Goal: Task Accomplishment & Management: Manage account settings

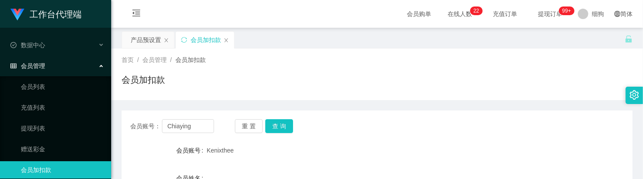
scroll to position [109, 0]
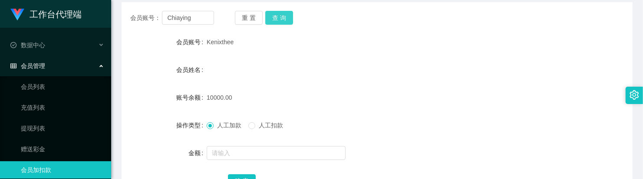
type input "Chiaying"
click at [277, 20] on button "查 询" at bounding box center [279, 18] width 28 height 14
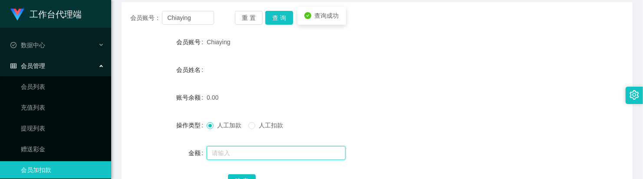
click at [228, 152] on input "text" at bounding box center [276, 153] width 139 height 14
type input "100"
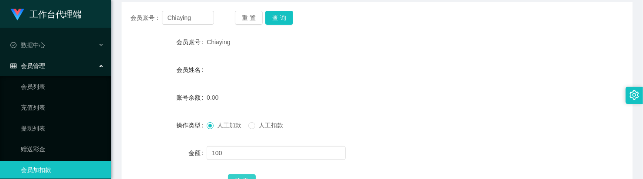
click at [241, 176] on button "确 定" at bounding box center [242, 182] width 28 height 14
drag, startPoint x: 273, startPoint y: 76, endPoint x: 270, endPoint y: 64, distance: 12.1
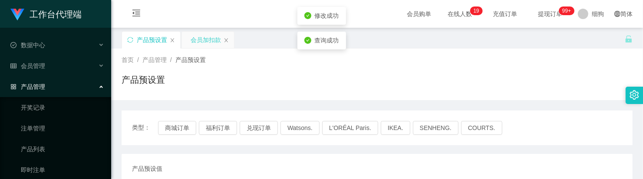
drag, startPoint x: 205, startPoint y: 40, endPoint x: 207, endPoint y: 34, distance: 6.2
click at [205, 40] on div "会员加扣款" at bounding box center [206, 40] width 30 height 17
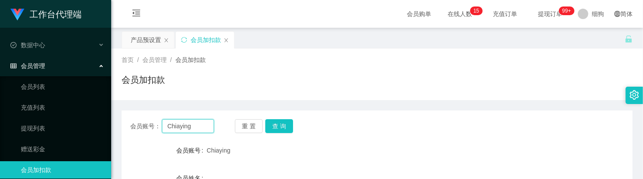
drag, startPoint x: 198, startPoint y: 122, endPoint x: 159, endPoint y: 126, distance: 39.3
click at [114, 122] on main "关闭左侧 关闭右侧 关闭其它 刷新页面 产品预设置 会员加扣款 首页 / 会员管理 / 会员加扣款 / 会员加扣款 会员账号： Chiaying 重 置 查 …" at bounding box center [377, 173] width 532 height 290
paste input "98900296"
type input "98900296"
click at [281, 131] on button "查 询" at bounding box center [279, 126] width 28 height 14
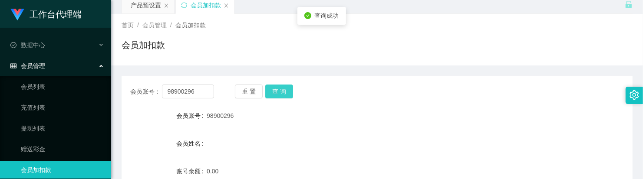
scroll to position [54, 0]
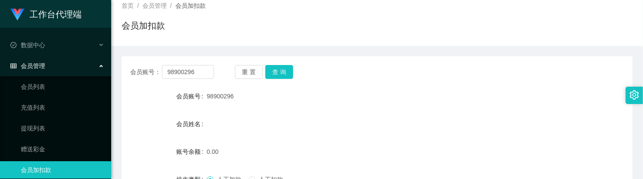
drag, startPoint x: 279, startPoint y: 114, endPoint x: 221, endPoint y: 62, distance: 78.7
click at [278, 112] on form "会员账号 98900296 会员姓名 账号余额 0.00 操作类型 人工加款 人工扣款 金额 确 定" at bounding box center [377, 166] width 511 height 156
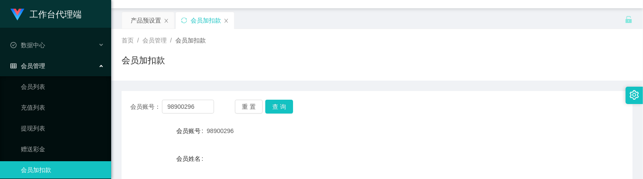
scroll to position [0, 0]
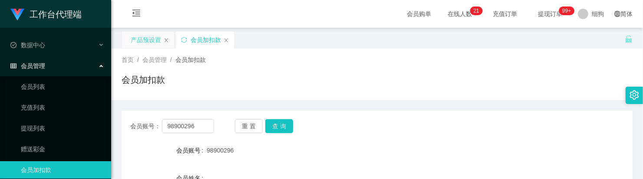
click at [155, 45] on div "产品预设置" at bounding box center [146, 40] width 30 height 17
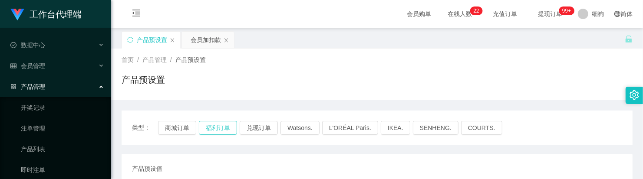
click at [211, 130] on button "福利订单" at bounding box center [218, 128] width 38 height 14
click at [207, 42] on div "会员加扣款" at bounding box center [206, 40] width 30 height 17
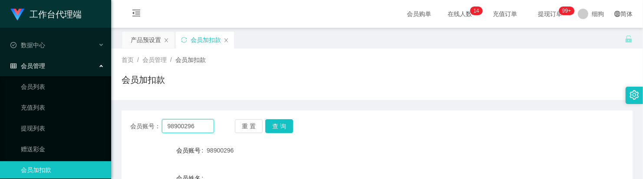
click at [204, 122] on input "98900296" at bounding box center [188, 126] width 52 height 14
click at [203, 128] on input "98900296" at bounding box center [188, 126] width 52 height 14
click at [180, 124] on input "98900296" at bounding box center [188, 126] width 52 height 14
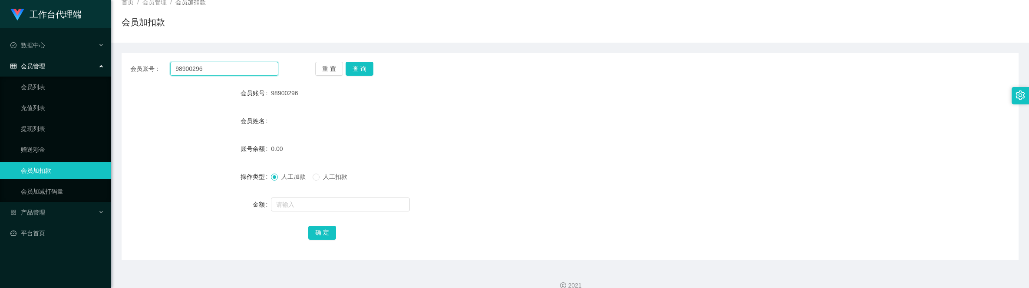
scroll to position [58, 0]
click at [242, 74] on input "98900296" at bounding box center [224, 68] width 108 height 14
click at [367, 69] on button "查 询" at bounding box center [360, 68] width 28 height 14
drag, startPoint x: 249, startPoint y: 74, endPoint x: 139, endPoint y: 67, distance: 110.5
click at [138, 67] on div "会员账号： 98900296" at bounding box center [204, 68] width 148 height 14
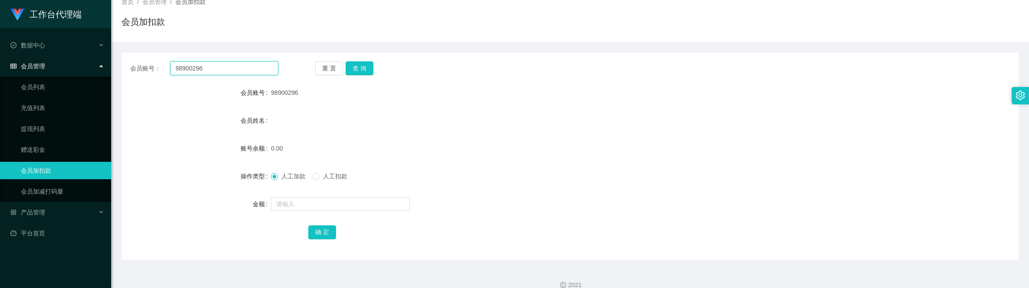
paste input "Chiaying"
type input "Chiaying"
click at [350, 69] on button "查 询" at bounding box center [360, 68] width 28 height 14
click at [321, 179] on span "人工扣款" at bounding box center [335, 175] width 31 height 7
click at [315, 179] on input "text" at bounding box center [340, 204] width 139 height 14
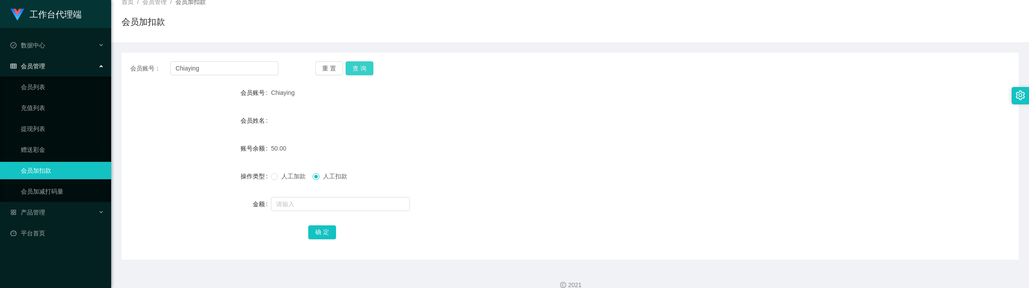
click at [347, 66] on button "查 询" at bounding box center [360, 68] width 28 height 14
click at [327, 179] on form "会员账号 Chiaying 会员姓名 账号余额 150.00 操作类型 人工加款 人工扣款 金额 确 定" at bounding box center [570, 162] width 897 height 156
click at [331, 179] on div at bounding box center [532, 203] width 523 height 17
click at [331, 179] on input "text" at bounding box center [340, 204] width 139 height 14
type input "150"
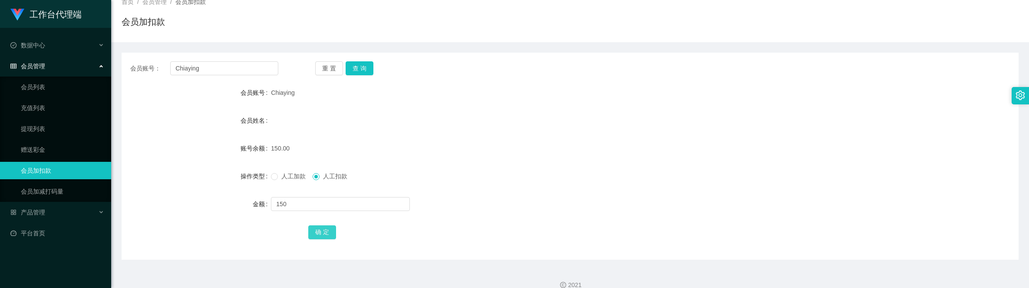
click at [321, 179] on button "确 定" at bounding box center [322, 232] width 28 height 14
drag, startPoint x: 247, startPoint y: 75, endPoint x: 117, endPoint y: 58, distance: 130.5
click at [98, 57] on section "工作台代理端 数据中心 会员管理 会员列表 充值列表 提现列表 赠送彩金 会员加扣款 会员加减打码量 产品管理 开奖记录 注单管理 产品列表 即时注单 产品预…" at bounding box center [514, 121] width 1029 height 358
paste input "98900296"
type input "98900296"
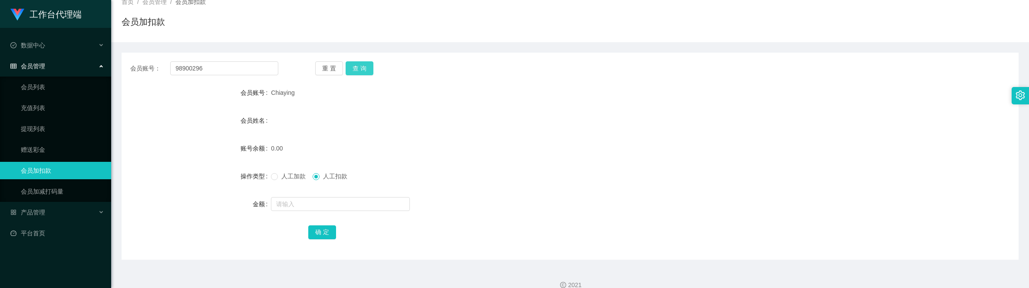
drag, startPoint x: 365, startPoint y: 72, endPoint x: 362, endPoint y: 77, distance: 5.8
click at [365, 72] on button "查 询" at bounding box center [360, 68] width 28 height 14
click at [291, 177] on span "人工加款" at bounding box center [293, 175] width 31 height 7
click at [294, 179] on input "text" at bounding box center [340, 204] width 139 height 14
type input "100"
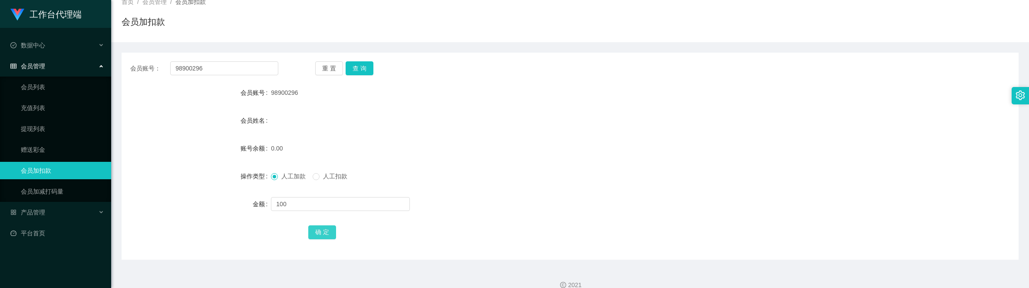
click at [311, 179] on button "确 定" at bounding box center [322, 232] width 28 height 14
click at [512, 129] on form "会员账号 98900296 会员姓名 账号余额 100.00 操作类型 人工加款 人工扣款 金额 确 定" at bounding box center [570, 162] width 897 height 156
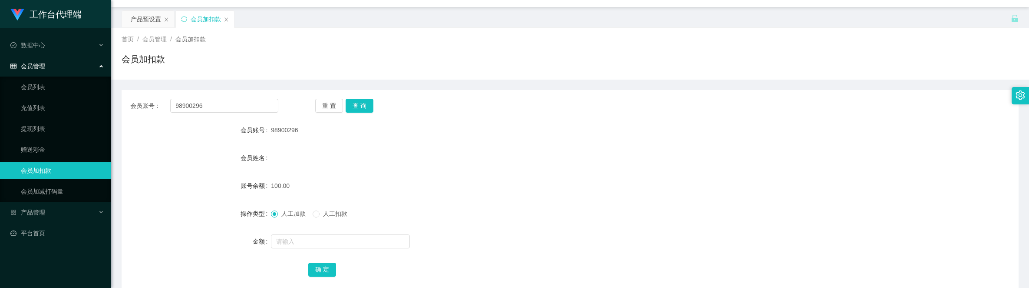
scroll to position [0, 0]
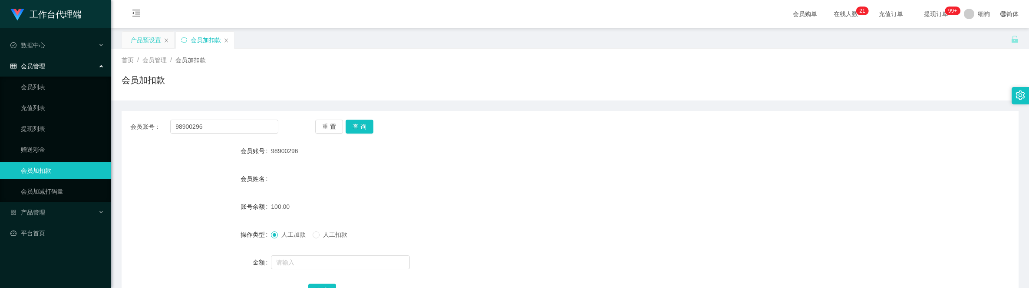
click at [157, 45] on div "产品预设置" at bounding box center [146, 40] width 30 height 17
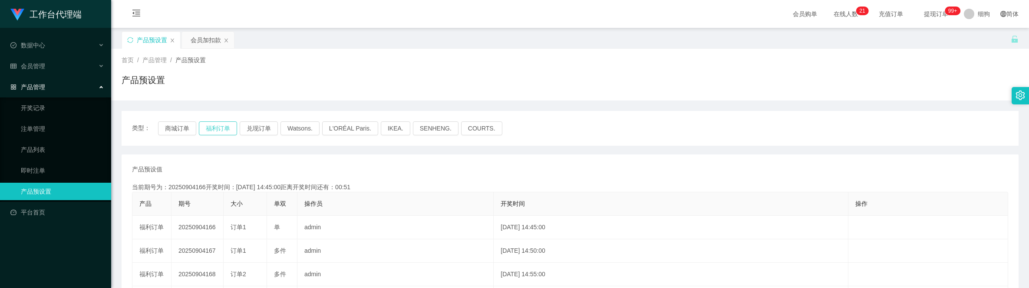
click at [223, 130] on button "福利订单" at bounding box center [218, 128] width 38 height 14
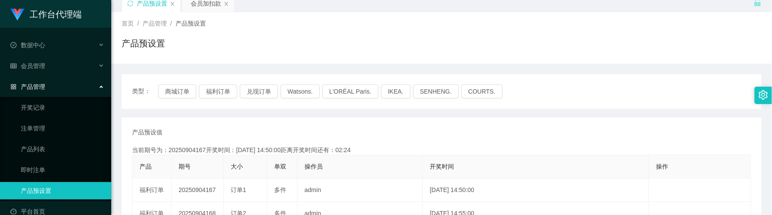
scroll to position [21, 0]
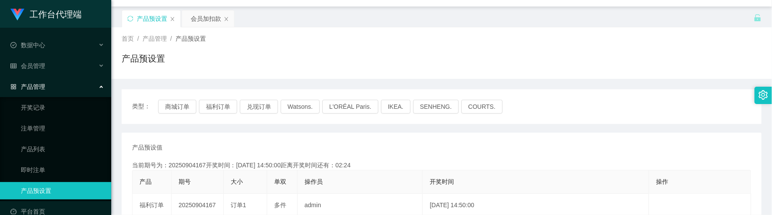
click at [201, 21] on div "会员加扣款" at bounding box center [206, 18] width 30 height 17
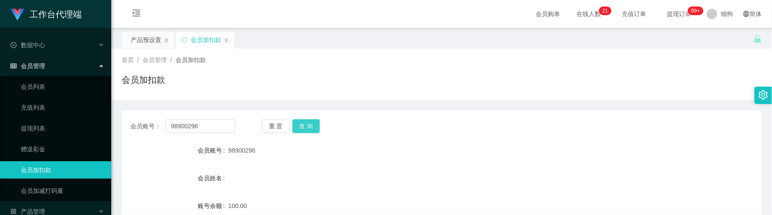
click at [316, 130] on button "查 询" at bounding box center [306, 126] width 28 height 14
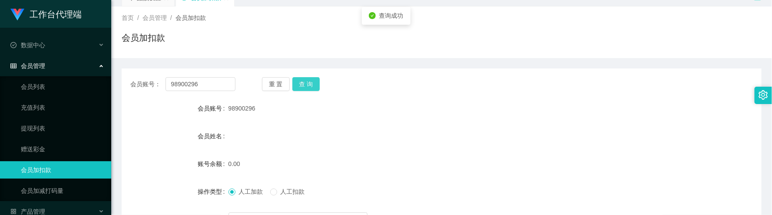
scroll to position [65, 0]
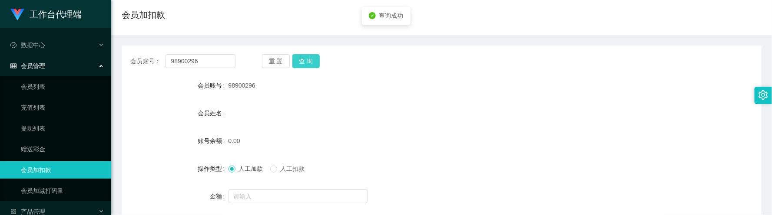
click at [307, 67] on button "查 询" at bounding box center [306, 61] width 28 height 14
click at [313, 64] on button "查 询" at bounding box center [306, 61] width 28 height 14
click at [301, 53] on div "会员账号： 98900296 重 置 查 询 会员账号 98900296 会员姓名 账号余额 0.00 操作类型 人工加款 人工扣款 金额 确 定" at bounding box center [442, 149] width 640 height 207
click at [305, 59] on button "查 询" at bounding box center [306, 61] width 28 height 14
click at [312, 67] on button "查 询" at bounding box center [306, 61] width 28 height 14
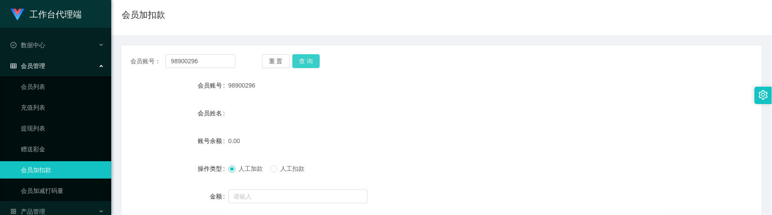
click at [307, 64] on button "查 询" at bounding box center [306, 61] width 28 height 14
click at [281, 165] on span "人工扣款" at bounding box center [292, 168] width 31 height 7
click at [281, 171] on span "人工扣款" at bounding box center [292, 168] width 31 height 7
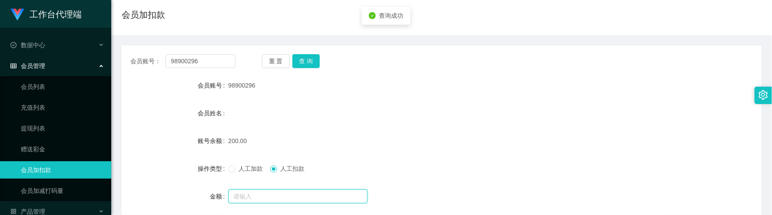
click at [279, 179] on input "text" at bounding box center [297, 197] width 139 height 14
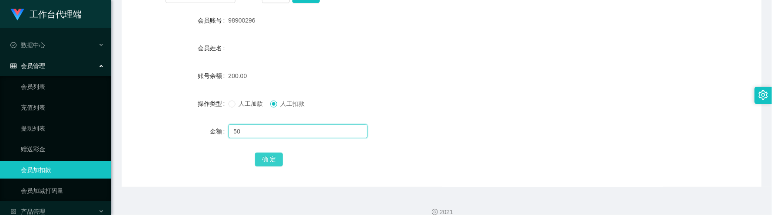
type input "50"
click at [274, 160] on button "确 定" at bounding box center [269, 160] width 28 height 14
click at [299, 127] on input "text" at bounding box center [297, 132] width 139 height 14
type input "150"
click at [260, 155] on button "确 定" at bounding box center [269, 160] width 28 height 14
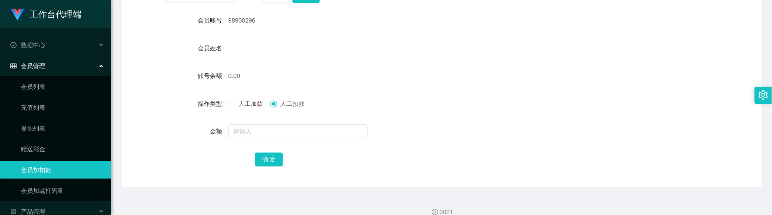
click at [412, 100] on div "人工加款 人工扣款" at bounding box center [414, 103] width 373 height 17
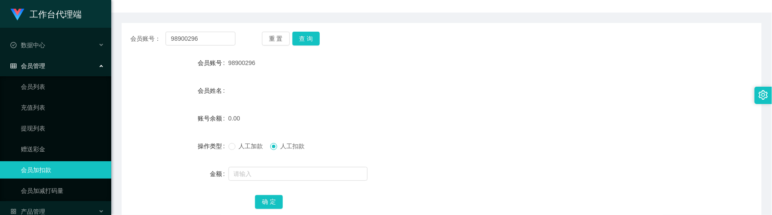
scroll to position [65, 0]
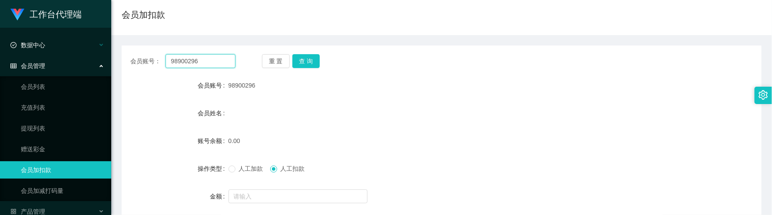
drag, startPoint x: 221, startPoint y: 58, endPoint x: 88, endPoint y: 53, distance: 133.9
click at [88, 53] on section "工作台代理端 数据中心 会员管理 会员列表 充值列表 提现列表 赠送彩金 会员加扣款 会员加减打码量 产品管理 开奖记录 注单管理 产品列表 即时注单 产品预…" at bounding box center [386, 114] width 772 height 358
paste input "Chiaying"
type input "Chiaying"
click at [302, 59] on button "查 询" at bounding box center [306, 61] width 28 height 14
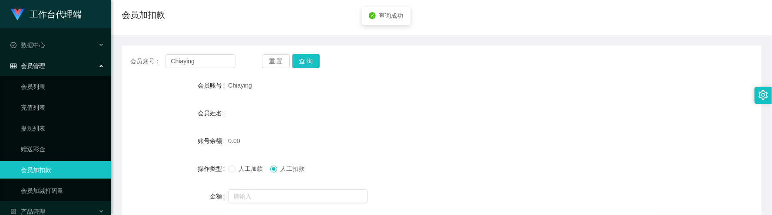
click at [243, 166] on span "人工加款" at bounding box center [250, 168] width 31 height 7
drag, startPoint x: 257, startPoint y: 186, endPoint x: 266, endPoint y: 195, distance: 12.9
click at [257, 179] on form "会员账号 Chiaying 会员姓名 账号余额 0.00 操作类型 人工加款 人工扣款 金额 确 定" at bounding box center [442, 155] width 640 height 156
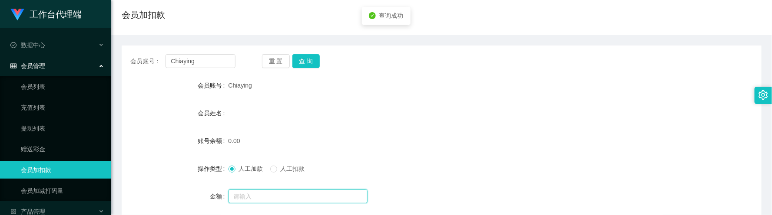
click at [266, 179] on input "text" at bounding box center [297, 197] width 139 height 14
click at [271, 179] on input "text" at bounding box center [297, 197] width 139 height 14
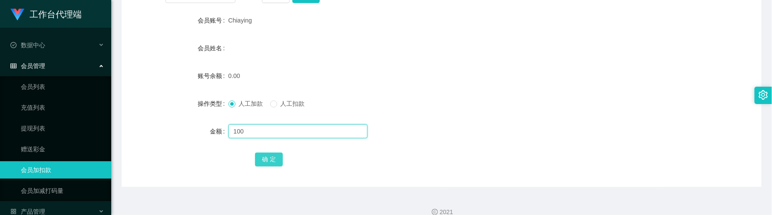
type input "100"
click at [270, 163] on button "确 定" at bounding box center [269, 160] width 28 height 14
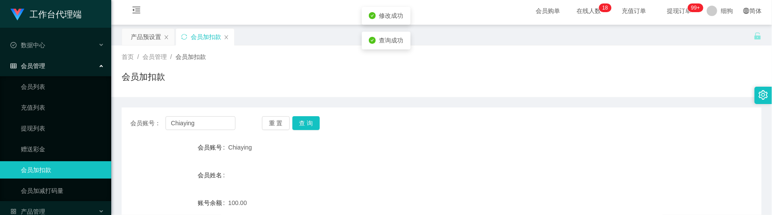
scroll to position [0, 0]
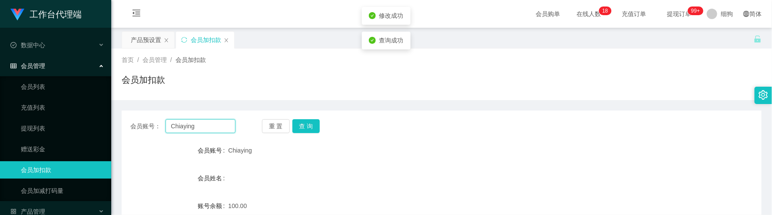
drag, startPoint x: 217, startPoint y: 124, endPoint x: 115, endPoint y: 119, distance: 101.8
click at [117, 116] on main "关闭左侧 关闭右侧 关闭其它 刷新页面 产品预设置 会员加扣款 首页 / 会员管理 / 会员加扣款 / 会员加扣款 会员账号： Chiaying 重 置 查 …" at bounding box center [441, 173] width 661 height 290
click at [370, 121] on div "会员账号： Chiaying 重 置 查 询" at bounding box center [442, 126] width 640 height 14
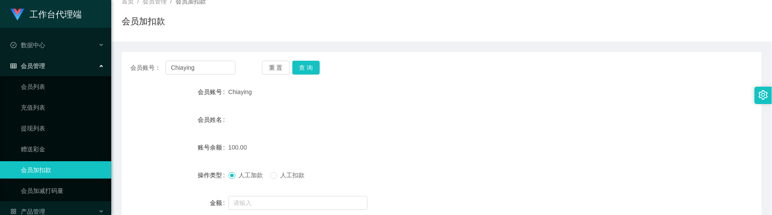
scroll to position [130, 0]
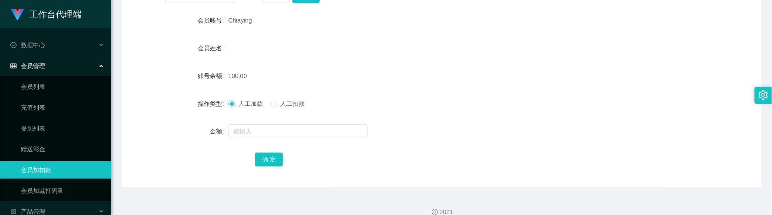
click at [310, 5] on div "会员账号： Chiaying 重 置 查 询 会员账号 Chiaying 会员姓名 账号余额 100.00 操作类型 人工加款 人工扣款 金额 确 定" at bounding box center [442, 83] width 640 height 207
click at [299, 4] on div "会员账号： Chiaying 重 置 查 询 会员账号 Chiaying 会员姓名 账号余额 100.00 操作类型 人工加款 人工扣款 金额 确 定" at bounding box center [442, 83] width 640 height 207
click at [329, 54] on div "会员姓名" at bounding box center [442, 48] width 640 height 17
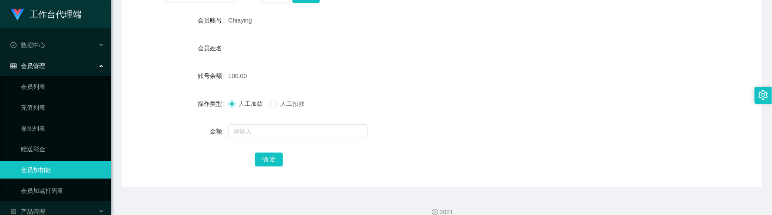
click at [351, 50] on div "会员姓名" at bounding box center [442, 48] width 640 height 17
drag, startPoint x: 273, startPoint y: 130, endPoint x: 280, endPoint y: 112, distance: 19.3
click at [273, 130] on input "text" at bounding box center [297, 132] width 139 height 14
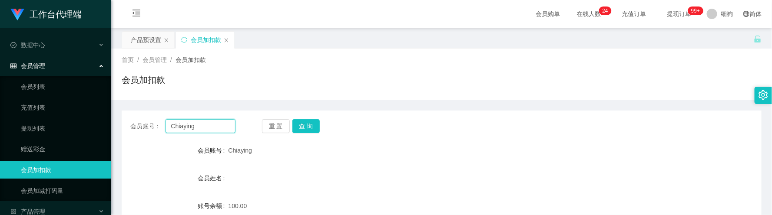
drag, startPoint x: 206, startPoint y: 129, endPoint x: 210, endPoint y: 132, distance: 4.5
click at [108, 128] on section "工作台代理端 数据中心 会员管理 会员列表 充值列表 提现列表 赠送彩金 会员加扣款 会员加减打码量 产品管理 开奖记录 注单管理 产品列表 即时注单 产品预…" at bounding box center [386, 179] width 772 height 358
paste input "80662830"
type input "80662830"
click at [321, 127] on div "重 置 查 询" at bounding box center [314, 126] width 105 height 14
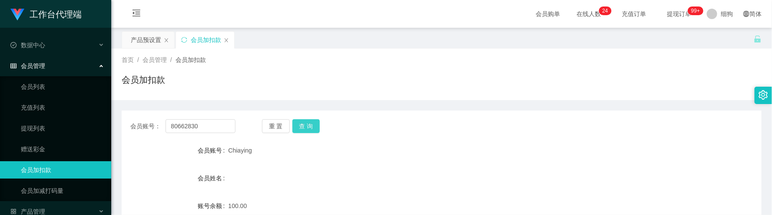
click at [319, 128] on button "查 询" at bounding box center [306, 126] width 28 height 14
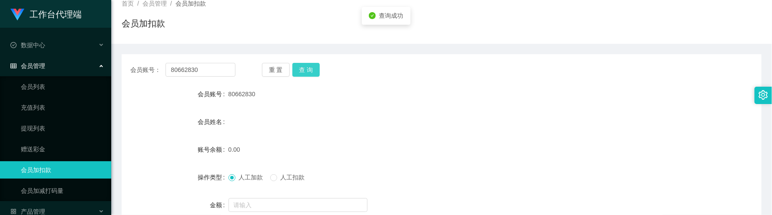
scroll to position [130, 0]
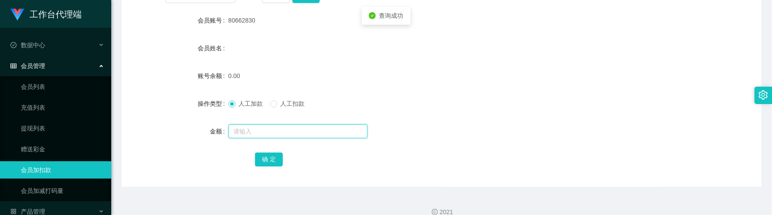
click at [287, 135] on input "text" at bounding box center [297, 132] width 139 height 14
type input "500"
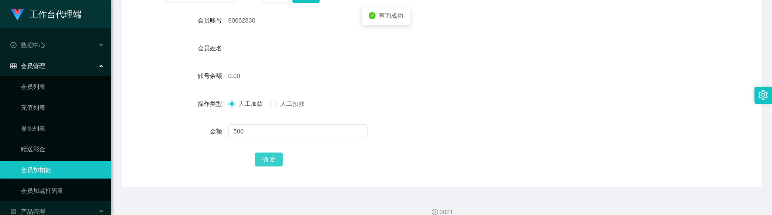
click at [275, 165] on button "确 定" at bounding box center [269, 160] width 28 height 14
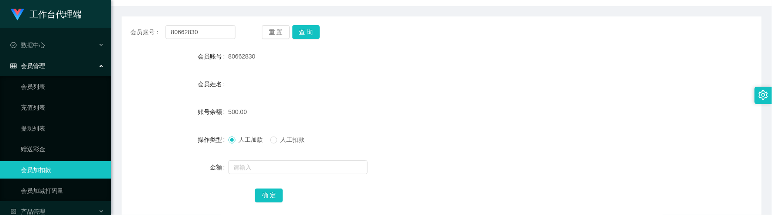
scroll to position [65, 0]
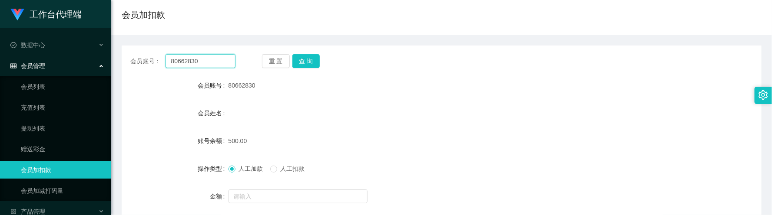
drag, startPoint x: 221, startPoint y: 66, endPoint x: 112, endPoint y: 61, distance: 108.7
click at [112, 61] on main "关闭左侧 关闭右侧 关闭其它 刷新页面 产品预设置 会员加扣款 首页 / 会员管理 / 会员加扣款 / 会员加扣款 会员账号： 80662830 重 置 查 …" at bounding box center [441, 108] width 661 height 290
paste input "[PERSON_NAME]"
type input "[PERSON_NAME]"
click at [305, 61] on button "查 询" at bounding box center [306, 61] width 28 height 14
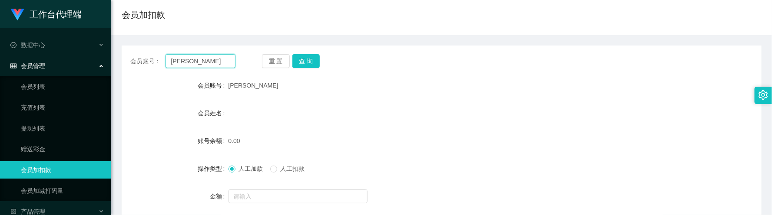
click at [218, 60] on input "[PERSON_NAME]" at bounding box center [200, 61] width 70 height 14
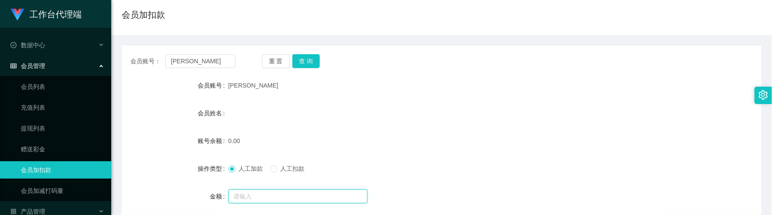
click at [253, 179] on input "text" at bounding box center [297, 197] width 139 height 14
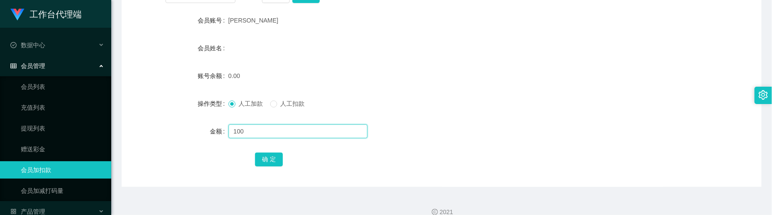
type input "100"
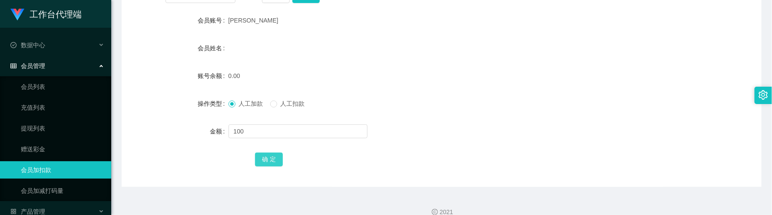
drag, startPoint x: 265, startPoint y: 167, endPoint x: 268, endPoint y: 162, distance: 6.3
click at [265, 167] on div "确 定" at bounding box center [441, 159] width 373 height 17
click at [268, 162] on button "确 定" at bounding box center [269, 160] width 28 height 14
drag, startPoint x: 423, startPoint y: 88, endPoint x: 412, endPoint y: 81, distance: 13.6
click at [423, 88] on form "会员账号 Shaelyn 会员姓名 账号余额 100.00 操作类型 人工加款 人工扣款 金额 确 定" at bounding box center [442, 90] width 640 height 156
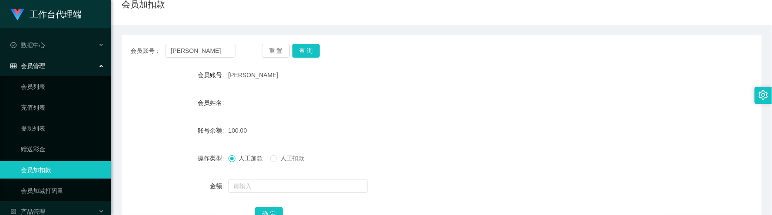
scroll to position [0, 0]
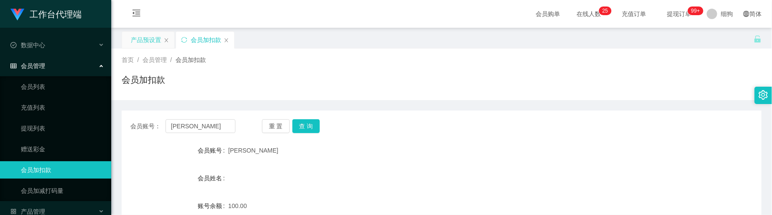
click at [156, 40] on div "产品预设置" at bounding box center [146, 40] width 30 height 17
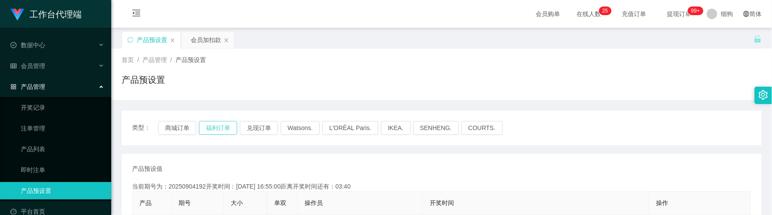
click at [225, 128] on button "福利订单" at bounding box center [218, 128] width 38 height 14
drag, startPoint x: 211, startPoint y: 40, endPoint x: 228, endPoint y: 47, distance: 18.9
click at [211, 40] on div "会员加扣款" at bounding box center [206, 40] width 30 height 17
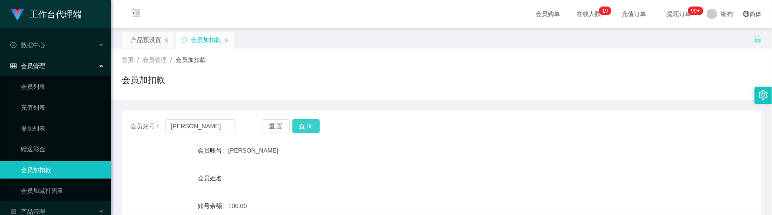
click at [300, 130] on button "查 询" at bounding box center [306, 126] width 28 height 14
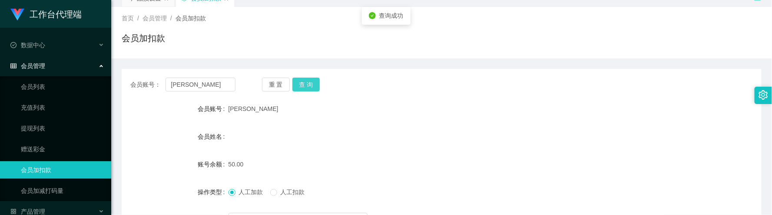
scroll to position [65, 0]
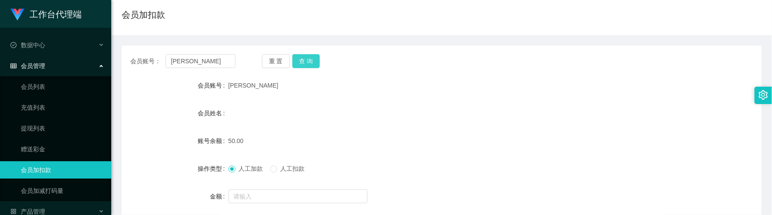
click at [315, 61] on button "查 询" at bounding box center [306, 61] width 28 height 14
click at [309, 62] on button "查 询" at bounding box center [306, 61] width 28 height 14
click at [288, 179] on div at bounding box center [414, 196] width 373 height 17
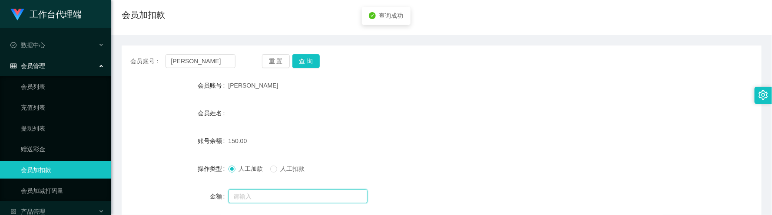
click at [291, 179] on input "text" at bounding box center [297, 197] width 139 height 14
type input "150"
click at [274, 164] on div "人工加款 人工扣款" at bounding box center [414, 168] width 373 height 17
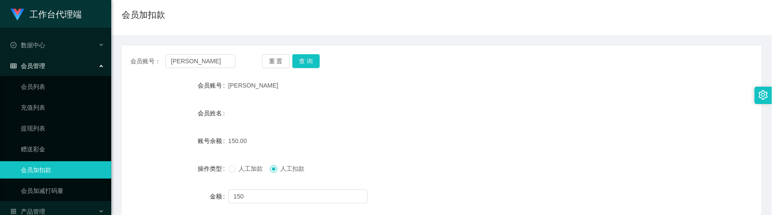
scroll to position [130, 0]
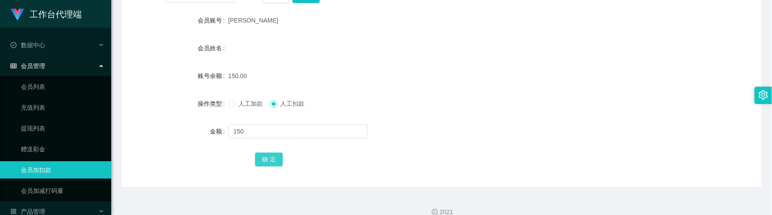
click at [270, 153] on button "确 定" at bounding box center [269, 160] width 28 height 14
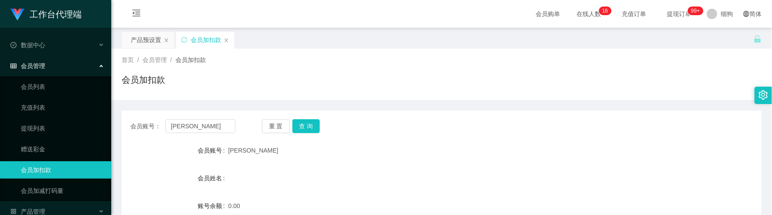
scroll to position [65, 0]
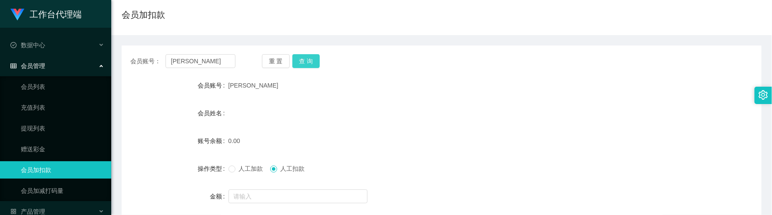
click at [312, 67] on button "查 询" at bounding box center [306, 61] width 28 height 14
click at [397, 126] on form "会员账号 Shaelyn 会员姓名 账号余额 0.00 操作类型 人工加款 人工扣款 金额 确 定" at bounding box center [442, 155] width 640 height 156
drag, startPoint x: 214, startPoint y: 63, endPoint x: 151, endPoint y: 59, distance: 63.1
click at [149, 59] on div "会员账号： [PERSON_NAME]" at bounding box center [182, 61] width 105 height 14
paste input "98900296"
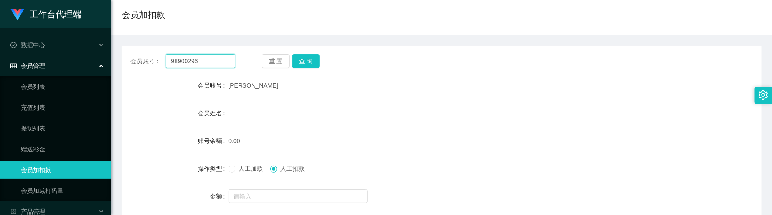
type input "98900296"
click at [300, 64] on button "查 询" at bounding box center [306, 61] width 28 height 14
click at [245, 172] on span "人工加款" at bounding box center [250, 168] width 31 height 7
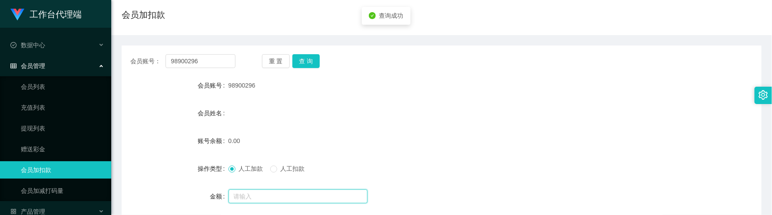
click at [258, 179] on input "text" at bounding box center [297, 197] width 139 height 14
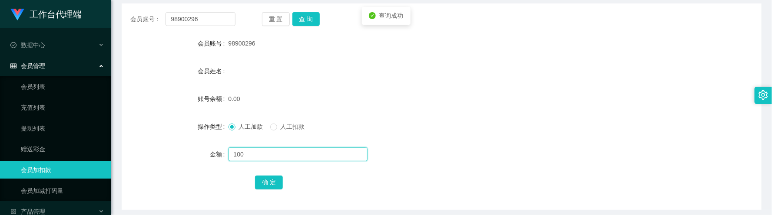
scroll to position [130, 0]
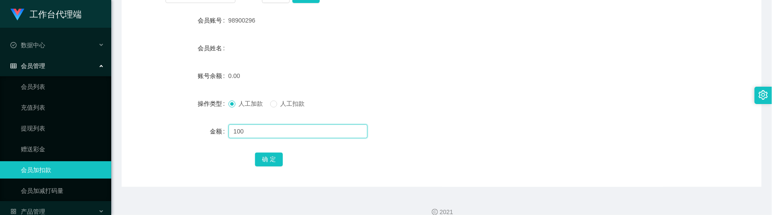
type input "100"
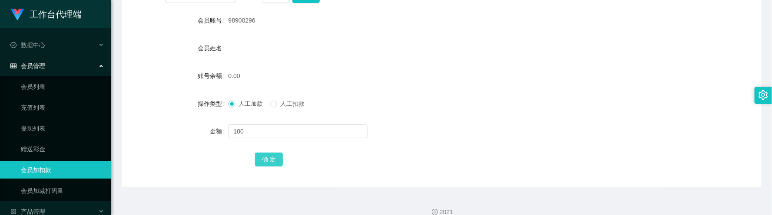
click at [267, 158] on button "确 定" at bounding box center [269, 160] width 28 height 14
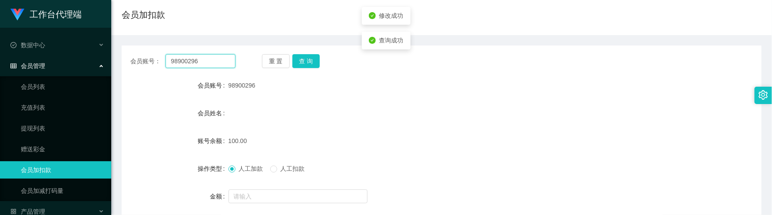
drag, startPoint x: 219, startPoint y: 65, endPoint x: 116, endPoint y: 55, distance: 103.4
click at [116, 55] on main "关闭左侧 关闭右侧 关闭其它 刷新页面 产品预设置 会员加扣款 首页 / 会员管理 / 会员加扣款 / 会员加扣款 会员账号： 98900296 重 置 查 …" at bounding box center [441, 108] width 661 height 290
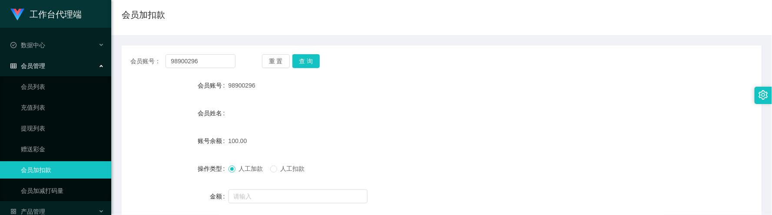
click at [276, 146] on div "100.00" at bounding box center [414, 140] width 373 height 17
drag, startPoint x: 218, startPoint y: 62, endPoint x: 132, endPoint y: 50, distance: 87.2
click at [132, 50] on div "会员账号： 98900296 重 置 查 询 会员账号 98900296 会员姓名 账号余额 100.00 操作类型 人工加款 人工扣款 金额 确 定" at bounding box center [442, 149] width 640 height 207
paste input "shkxs"
type input "shkxs"
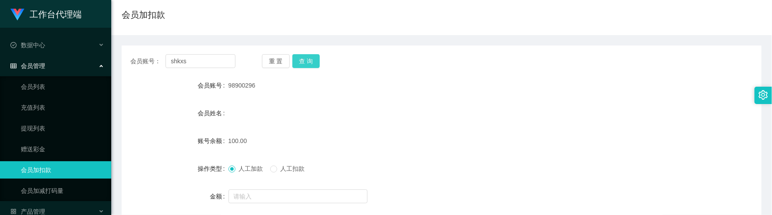
click at [304, 60] on button "查 询" at bounding box center [306, 61] width 28 height 14
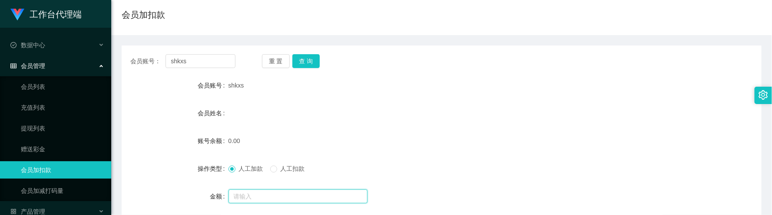
click at [271, 179] on input "text" at bounding box center [297, 197] width 139 height 14
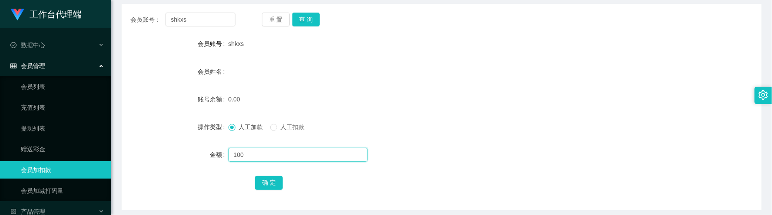
scroll to position [130, 0]
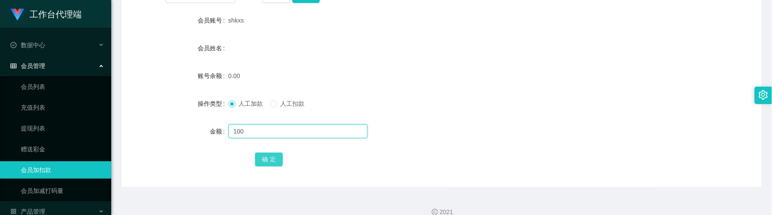
type input "100"
drag, startPoint x: 264, startPoint y: 158, endPoint x: 253, endPoint y: 169, distance: 16.0
click at [264, 158] on button "确 定" at bounding box center [269, 160] width 28 height 14
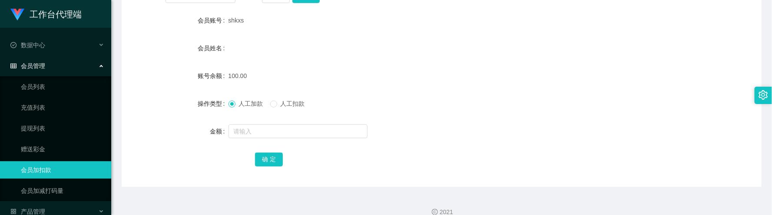
click at [301, 4] on div "会员账号： shkxs 重 置 查 询 会员账号 shkxs 会员姓名 账号余额 100.00 操作类型 人工加款 人工扣款 金额 确 定" at bounding box center [442, 83] width 640 height 207
click at [302, 3] on div "会员账号： shkxs 重 置 查 询 会员账号 shkxs 会员姓名 账号余额 100.00 操作类型 人工加款 人工扣款 金额 确 定" at bounding box center [442, 83] width 640 height 207
click at [304, 3] on div "会员账号： shkxs 重 置 查 询 会员账号 shkxs 会员姓名 账号余额 100.00 操作类型 人工加款 人工扣款 金额 确 定" at bounding box center [442, 83] width 640 height 207
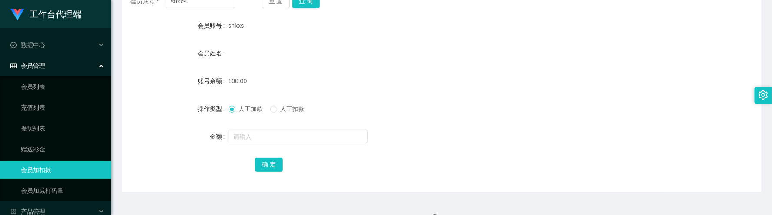
scroll to position [77, 0]
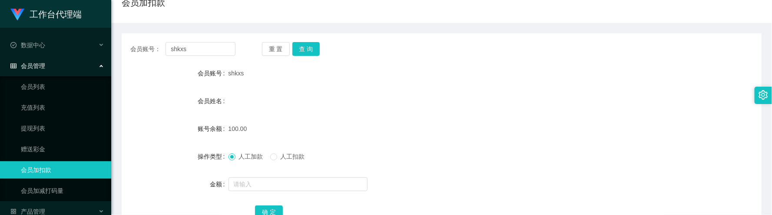
click at [298, 59] on div "会员账号： shkxs 重 置 查 询 会员账号 shkxs 会员姓名 账号余额 100.00 操作类型 人工加款 人工扣款 金额 确 定" at bounding box center [442, 136] width 640 height 207
click at [307, 47] on button "查 询" at bounding box center [306, 49] width 28 height 14
click at [283, 158] on span "人工扣款" at bounding box center [292, 156] width 31 height 7
click at [282, 179] on input "text" at bounding box center [297, 185] width 139 height 14
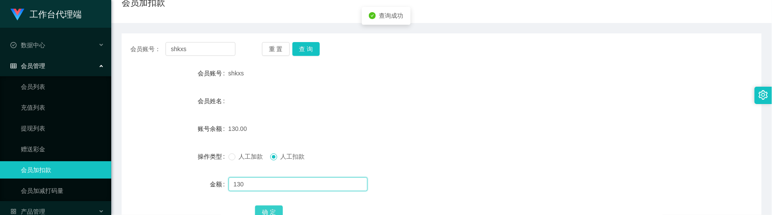
type input "130"
click at [262, 179] on button "确 定" at bounding box center [269, 213] width 28 height 14
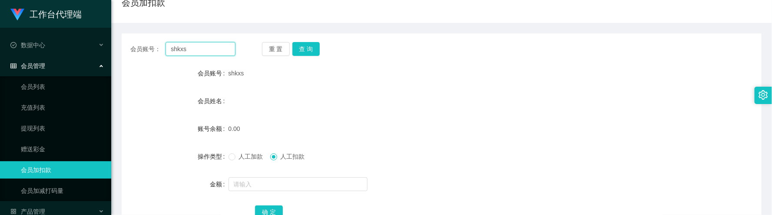
drag, startPoint x: 202, startPoint y: 46, endPoint x: 152, endPoint y: 55, distance: 50.8
click at [152, 55] on div "会员账号： shkxs" at bounding box center [182, 49] width 105 height 14
click at [310, 56] on div "会员账号： shkxs 重 置 查 询 会员账号 shkxs 会员姓名 账号余额 0.00 操作类型 人工加款 人工扣款 金额 确 定" at bounding box center [442, 136] width 640 height 207
drag, startPoint x: 206, startPoint y: 47, endPoint x: 85, endPoint y: 38, distance: 121.0
click at [85, 38] on section "工作台代理端 数据中心 会员管理 会员列表 充值列表 提现列表 赠送彩金 会员加扣款 会员加减打码量 产品管理 开奖记录 注单管理 产品列表 即时注单 产品预…" at bounding box center [386, 102] width 772 height 358
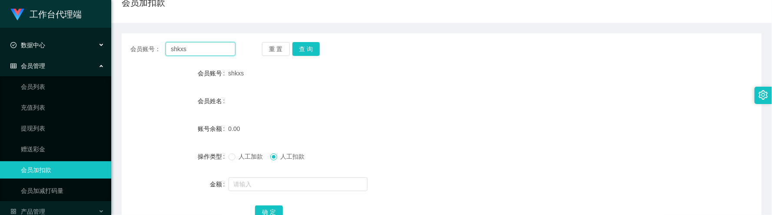
paste input "98900296"
type input "98900296"
click at [304, 55] on button "查 询" at bounding box center [306, 49] width 28 height 14
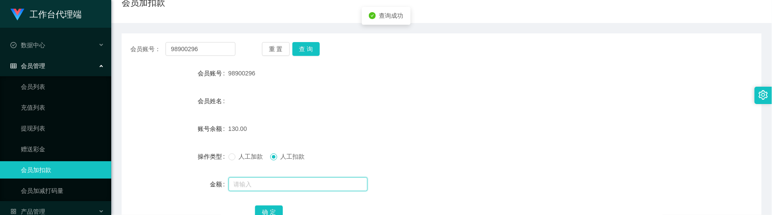
click at [277, 179] on input "text" at bounding box center [297, 185] width 139 height 14
type input "130"
click at [278, 179] on button "确 定" at bounding box center [269, 213] width 28 height 14
click at [305, 56] on div "会员账号： 98900296 重 置 查 询 会员账号 98900296 会员姓名 账号余额 0.00 操作类型 人工加款 人工扣款 金额 确 定" at bounding box center [442, 136] width 640 height 207
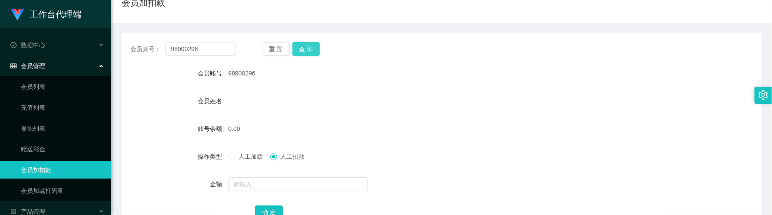
click at [309, 51] on button "查 询" at bounding box center [306, 49] width 28 height 14
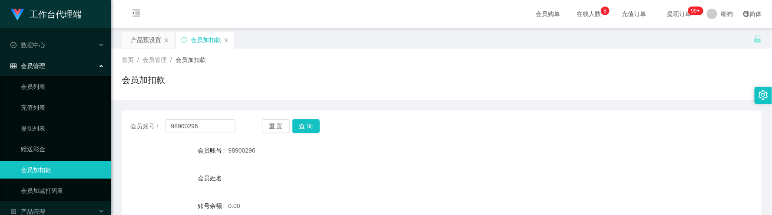
scroll to position [77, 0]
